Goal: Task Accomplishment & Management: Manage account settings

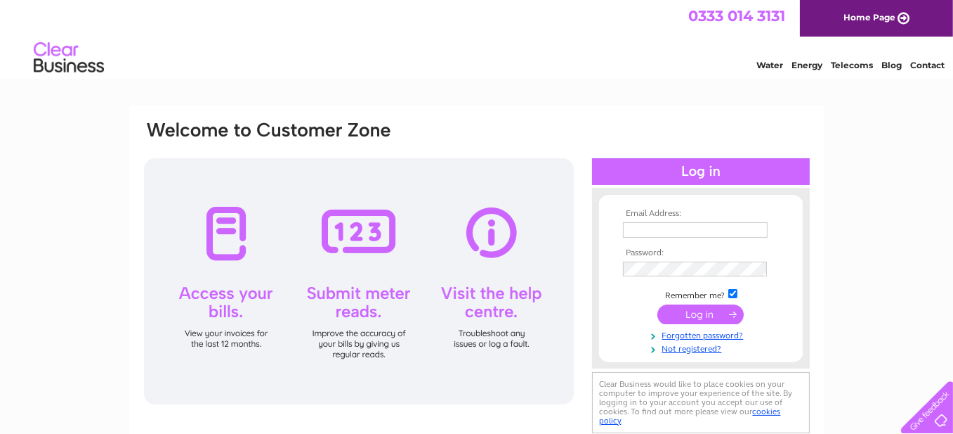
type input "tracy.dixon@sky.com"
click at [691, 314] on input "submit" at bounding box center [701, 314] width 86 height 20
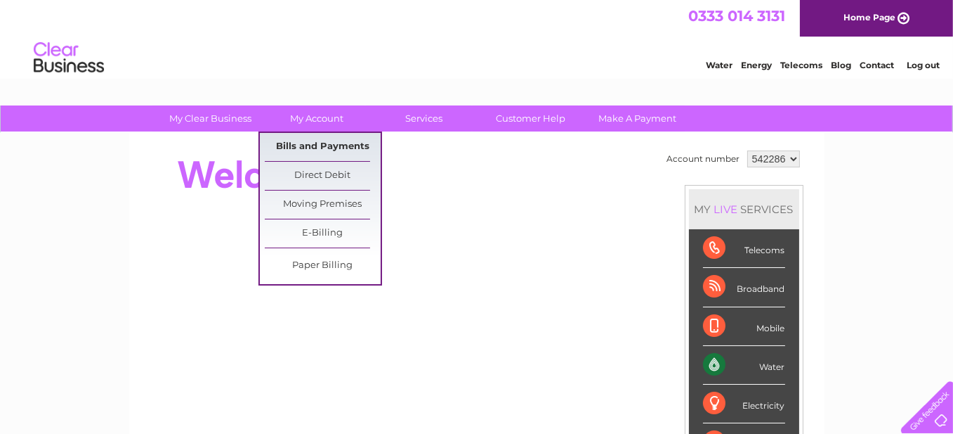
click at [321, 141] on link "Bills and Payments" at bounding box center [323, 147] width 116 height 28
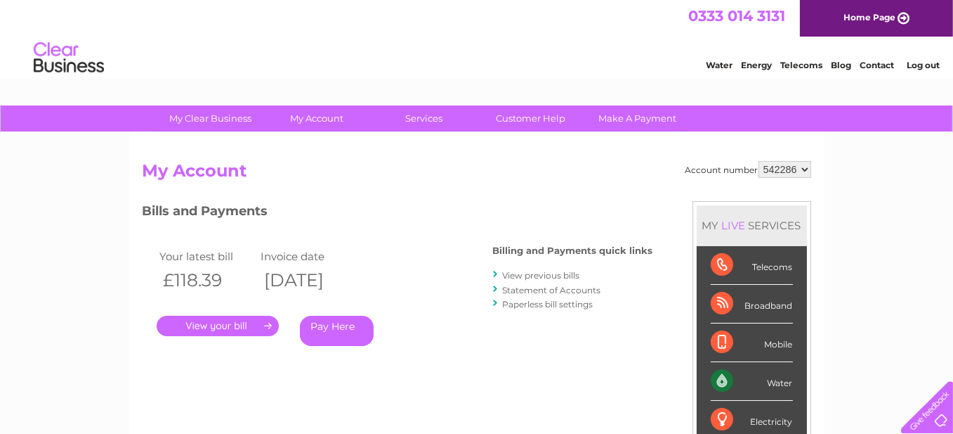
click at [220, 325] on link "." at bounding box center [218, 325] width 122 height 20
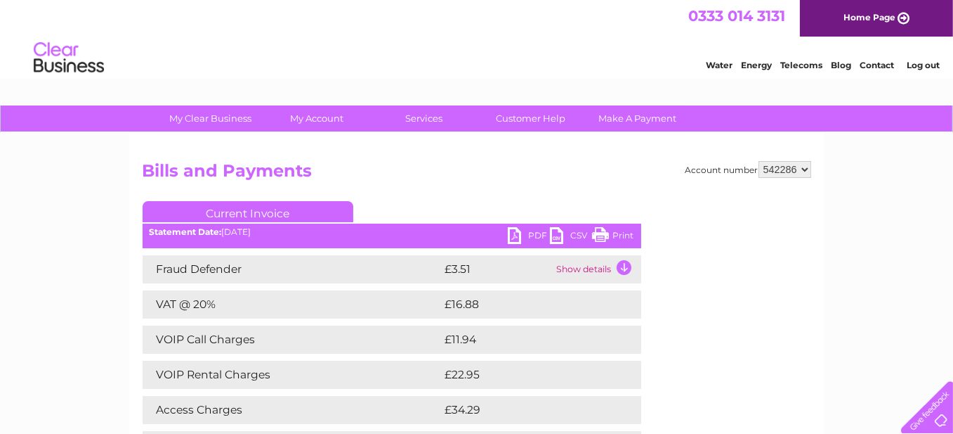
click at [513, 233] on link "PDF" at bounding box center [529, 237] width 42 height 20
